Goal: Information Seeking & Learning: Learn about a topic

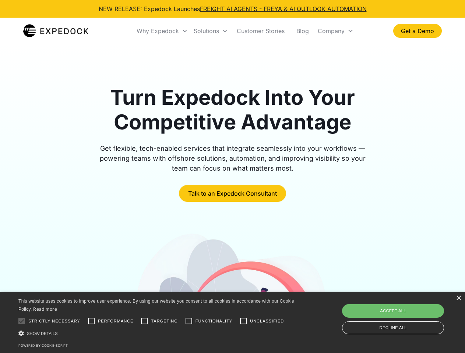
click at [162, 31] on div "Why Expedock" at bounding box center [157, 30] width 42 height 7
click at [210, 31] on div "Solutions" at bounding box center [205, 30] width 25 height 7
click at [335, 31] on div "Company" at bounding box center [330, 30] width 27 height 7
click at [22, 321] on div at bounding box center [21, 321] width 15 height 15
click at [91, 321] on input "Performance" at bounding box center [91, 321] width 15 height 15
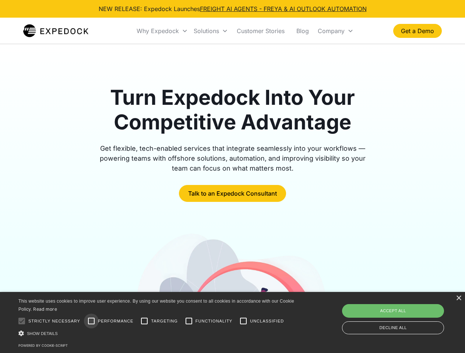
checkbox input "true"
click at [144, 321] on input "Targeting" at bounding box center [144, 321] width 15 height 15
checkbox input "true"
click at [189, 321] on input "Functionality" at bounding box center [188, 321] width 15 height 15
checkbox input "true"
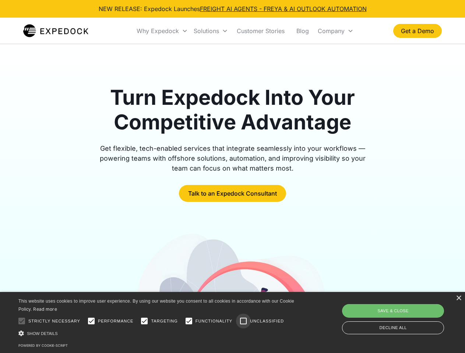
click at [243, 321] on input "Unclassified" at bounding box center [243, 321] width 15 height 15
checkbox input "true"
click at [157, 333] on div "Show details Hide details" at bounding box center [157, 334] width 278 height 8
